Goal: Transaction & Acquisition: Purchase product/service

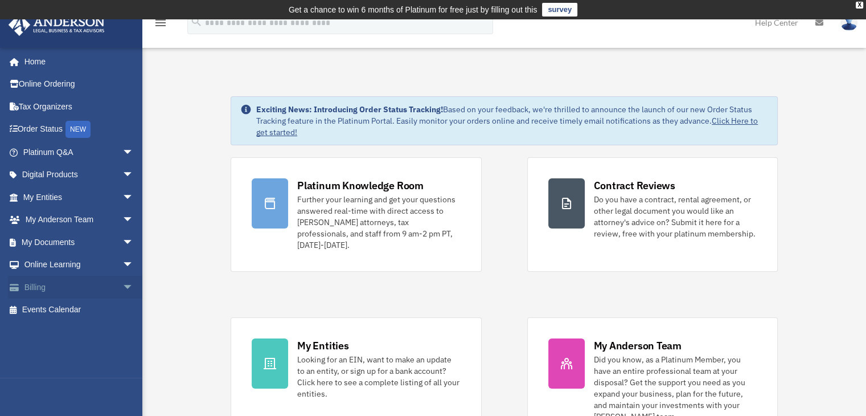
click at [44, 287] on link "Billing arrow_drop_down" at bounding box center [79, 287] width 143 height 23
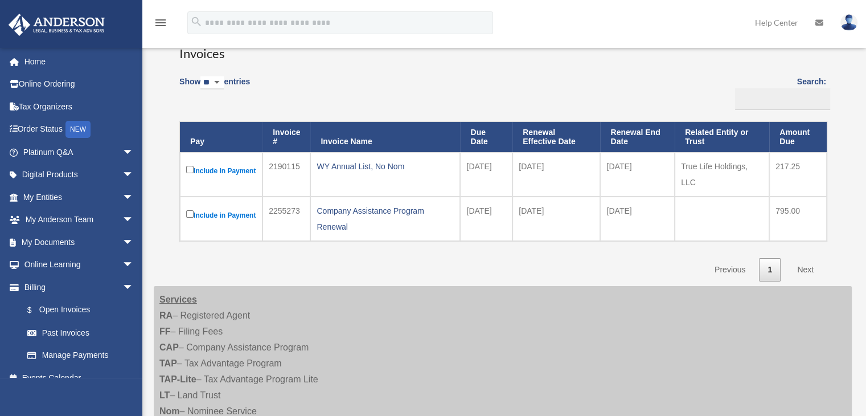
scroll to position [106, 0]
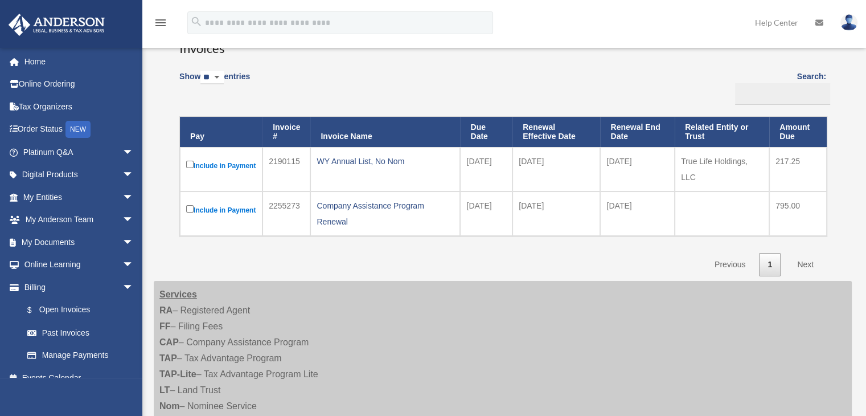
click at [222, 166] on label "Include in Payment" at bounding box center [221, 165] width 70 height 14
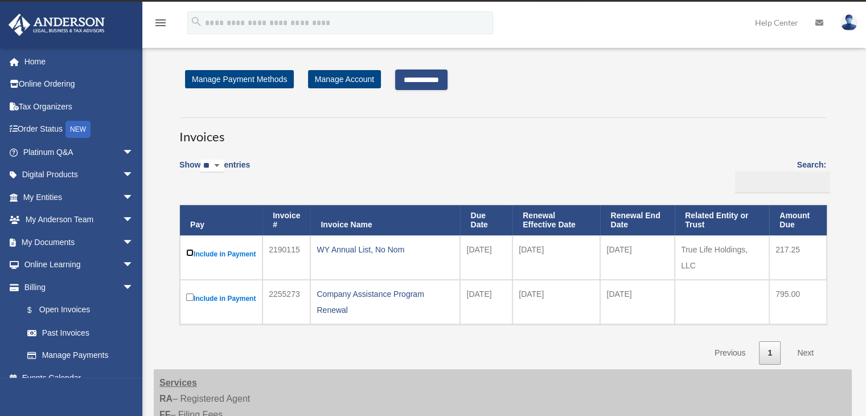
scroll to position [17, 0]
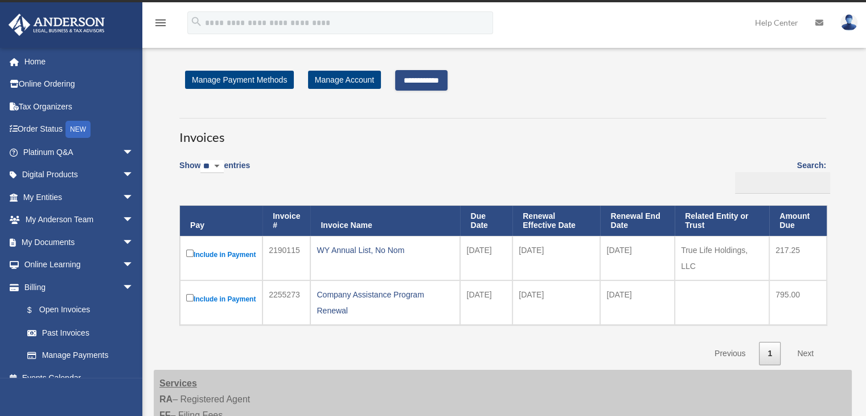
click at [444, 82] on input "**********" at bounding box center [421, 80] width 52 height 21
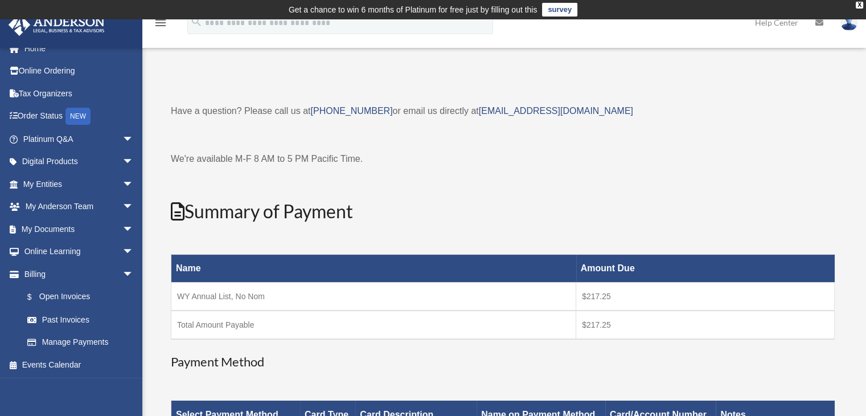
scroll to position [0, 0]
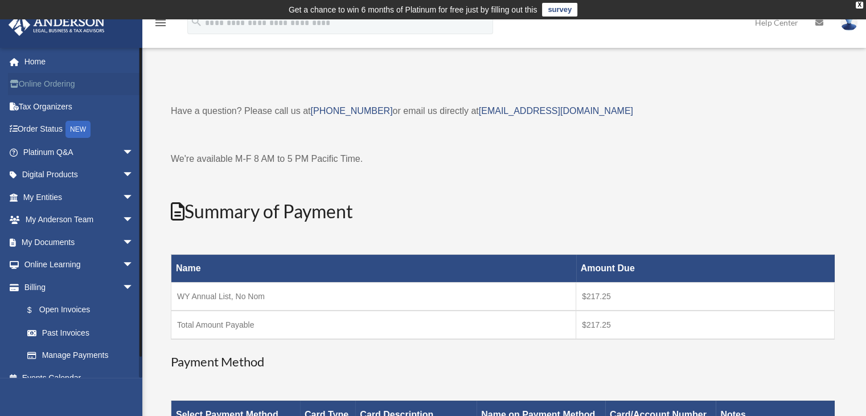
click at [60, 80] on link "Online Ordering" at bounding box center [79, 84] width 143 height 23
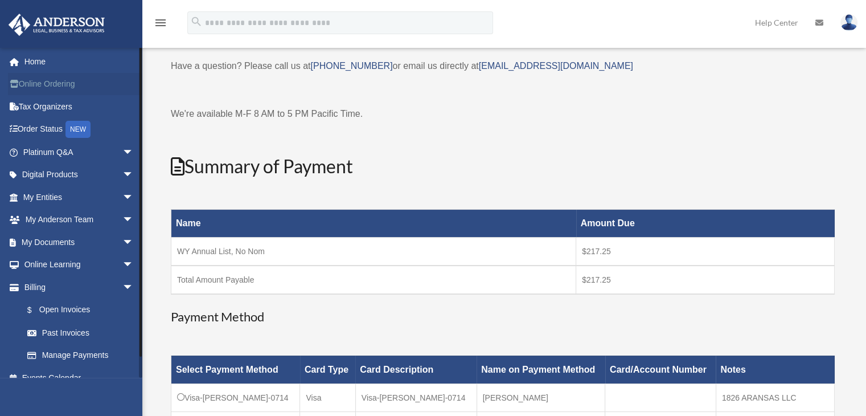
scroll to position [42, 0]
